Goal: Go to known website: Go to known website

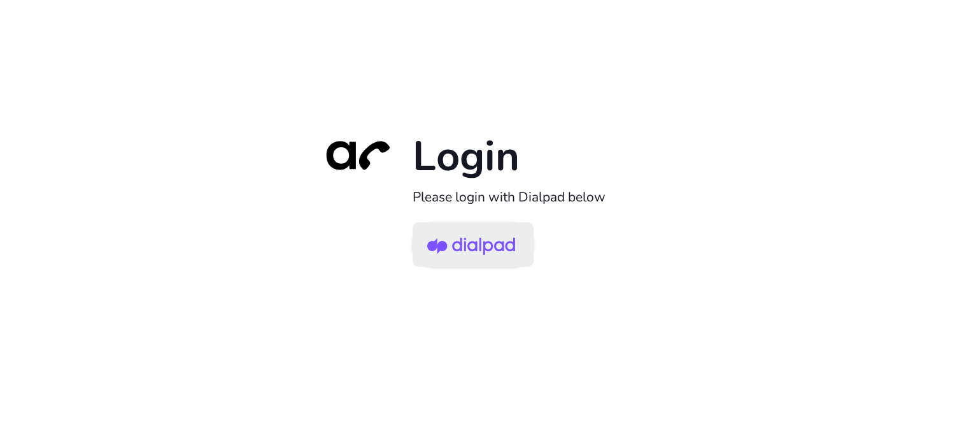
click at [461, 231] on img at bounding box center [471, 245] width 88 height 41
